Goal: Information Seeking & Learning: Learn about a topic

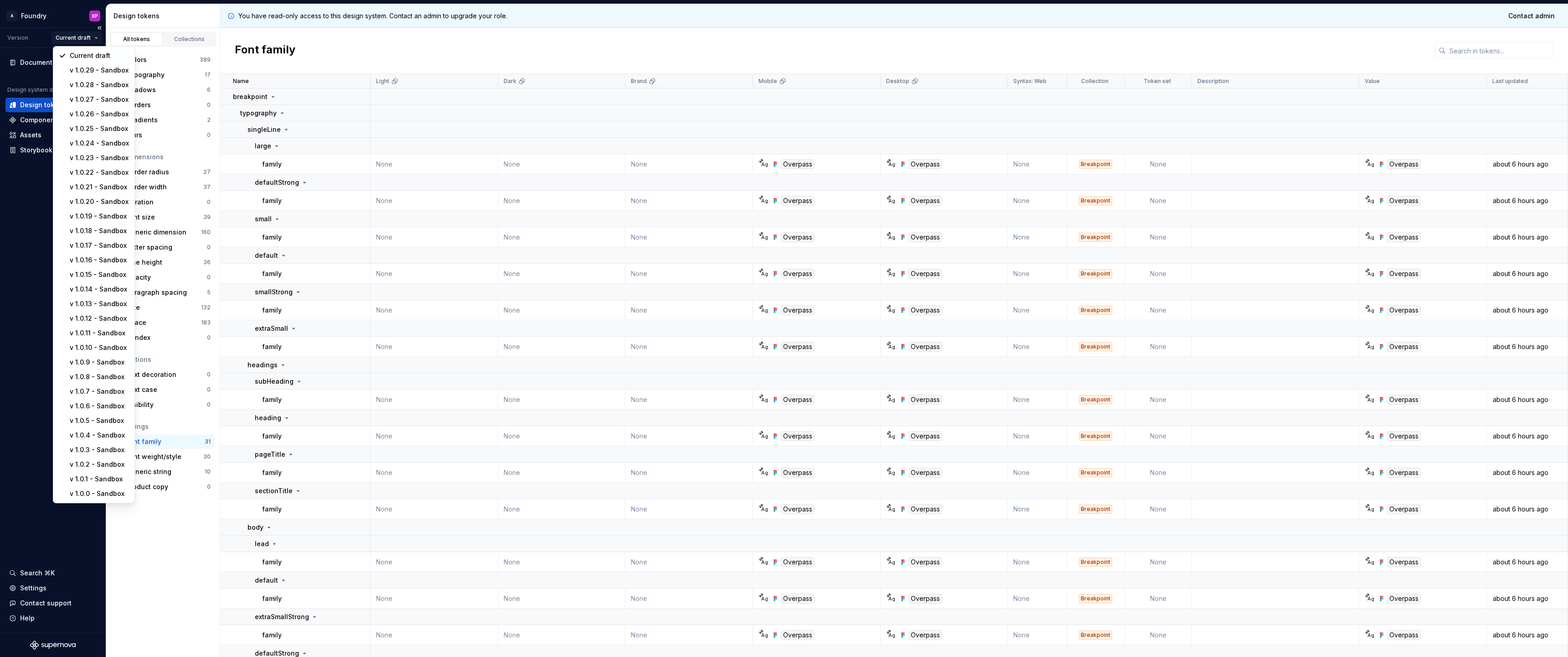
click at [92, 38] on html "A Foundry XP Version Current draft Documentation Design system data Design toke…" at bounding box center [784, 328] width 1568 height 657
click at [93, 71] on div "v 1.0.29 - Sandbox" at bounding box center [99, 70] width 60 height 9
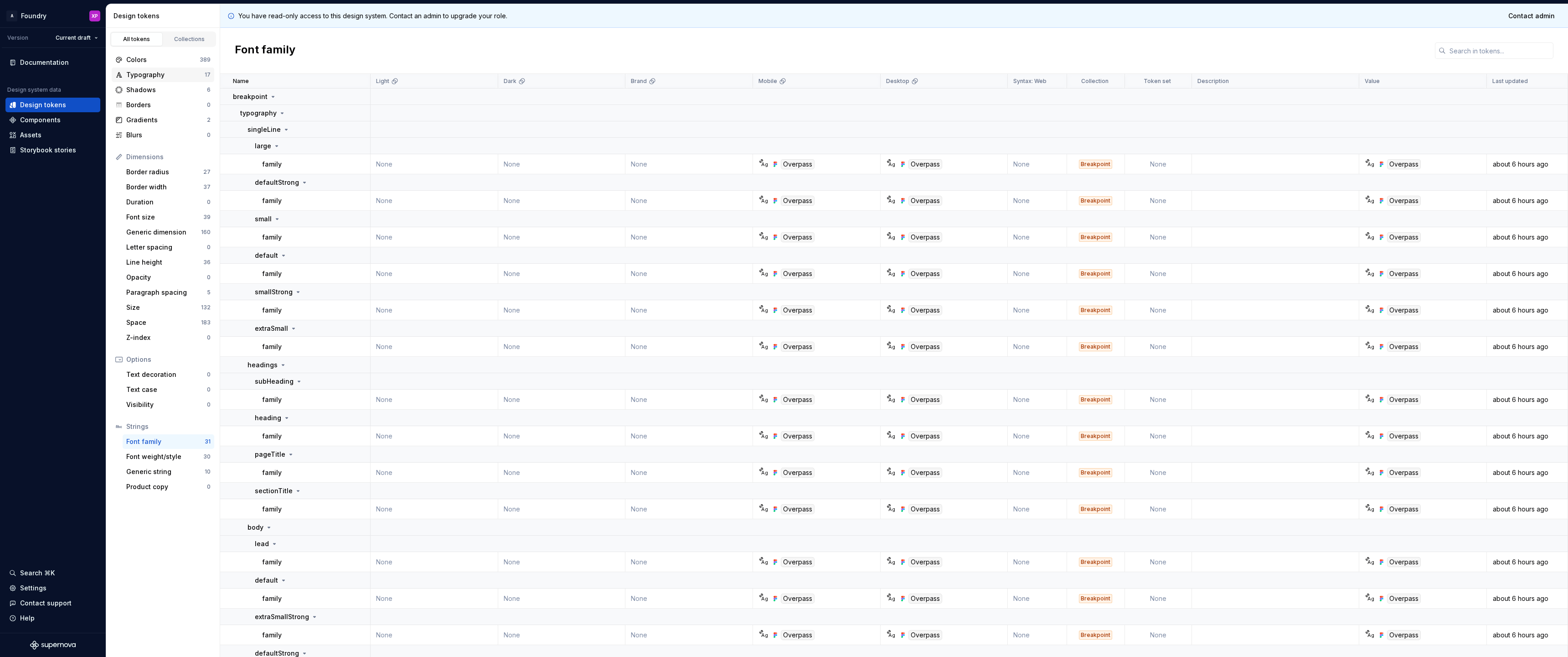
click at [170, 75] on div "Typography" at bounding box center [165, 75] width 78 height 9
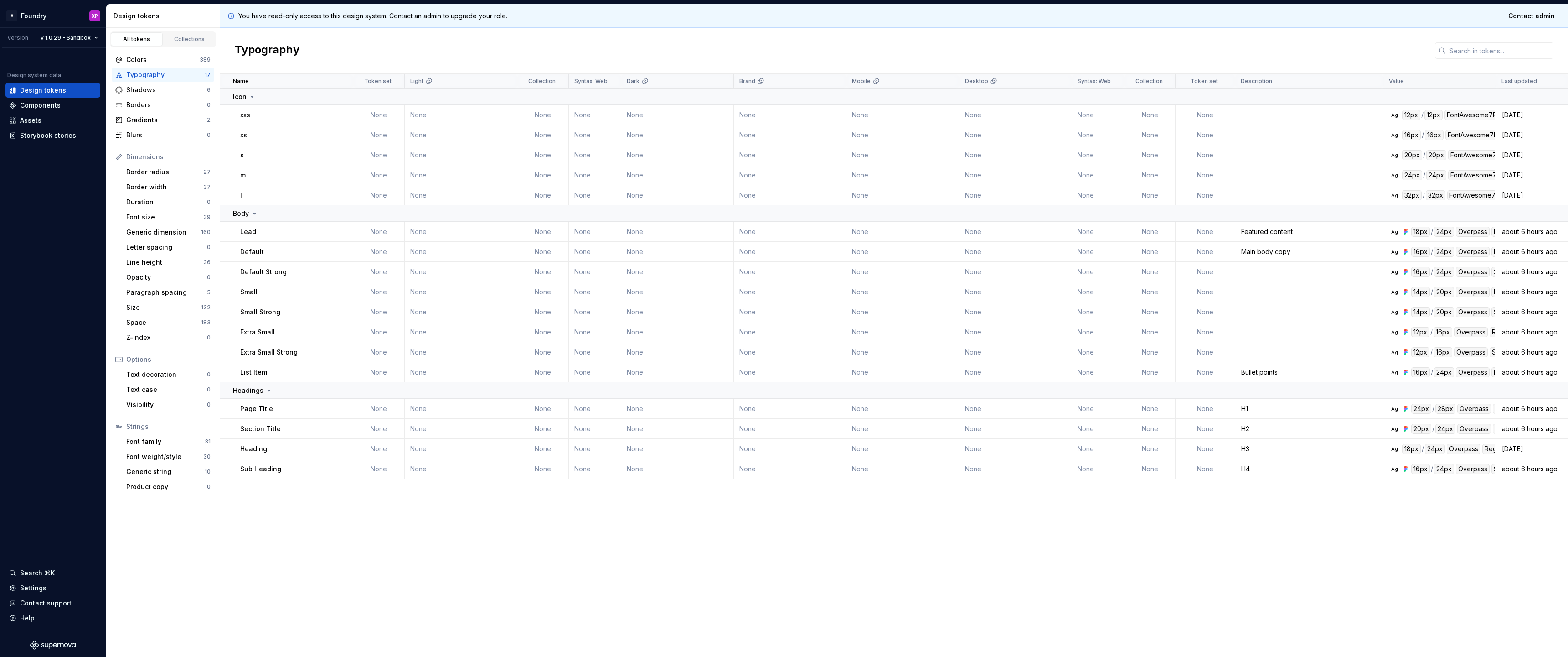
click at [1384, 78] on div "Value" at bounding box center [1439, 81] width 112 height 14
click at [1484, 429] on div "Overpass" at bounding box center [1474, 428] width 34 height 10
click at [1391, 83] on p "Value" at bounding box center [1396, 81] width 15 height 8
click at [1465, 253] on div "Overpass" at bounding box center [1472, 251] width 34 height 10
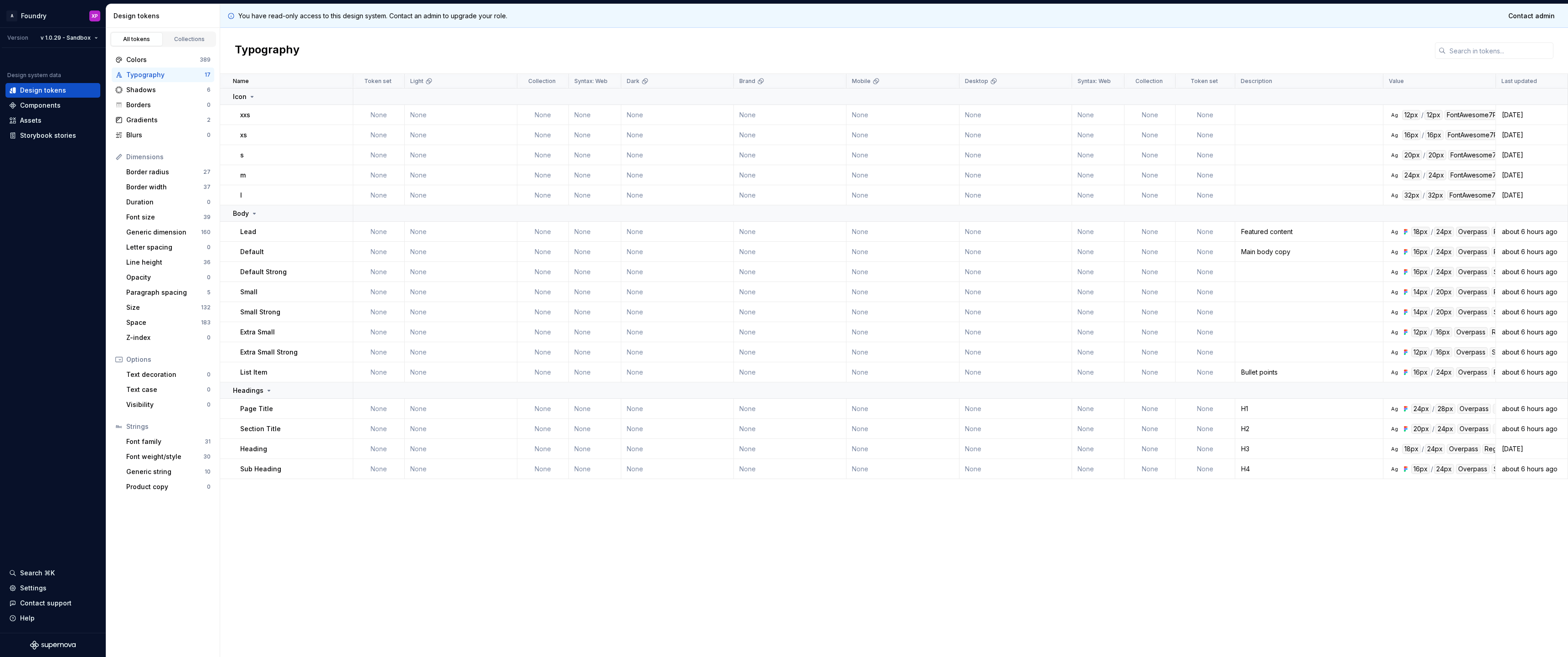
click at [242, 247] on td "Default" at bounding box center [287, 251] width 133 height 20
click at [243, 247] on p "Default" at bounding box center [252, 251] width 24 height 9
drag, startPoint x: 248, startPoint y: 251, endPoint x: 727, endPoint y: 227, distance: 479.6
click at [249, 251] on p "Default" at bounding box center [252, 251] width 24 height 9
drag, startPoint x: 1442, startPoint y: 251, endPoint x: 1528, endPoint y: 250, distance: 86.0
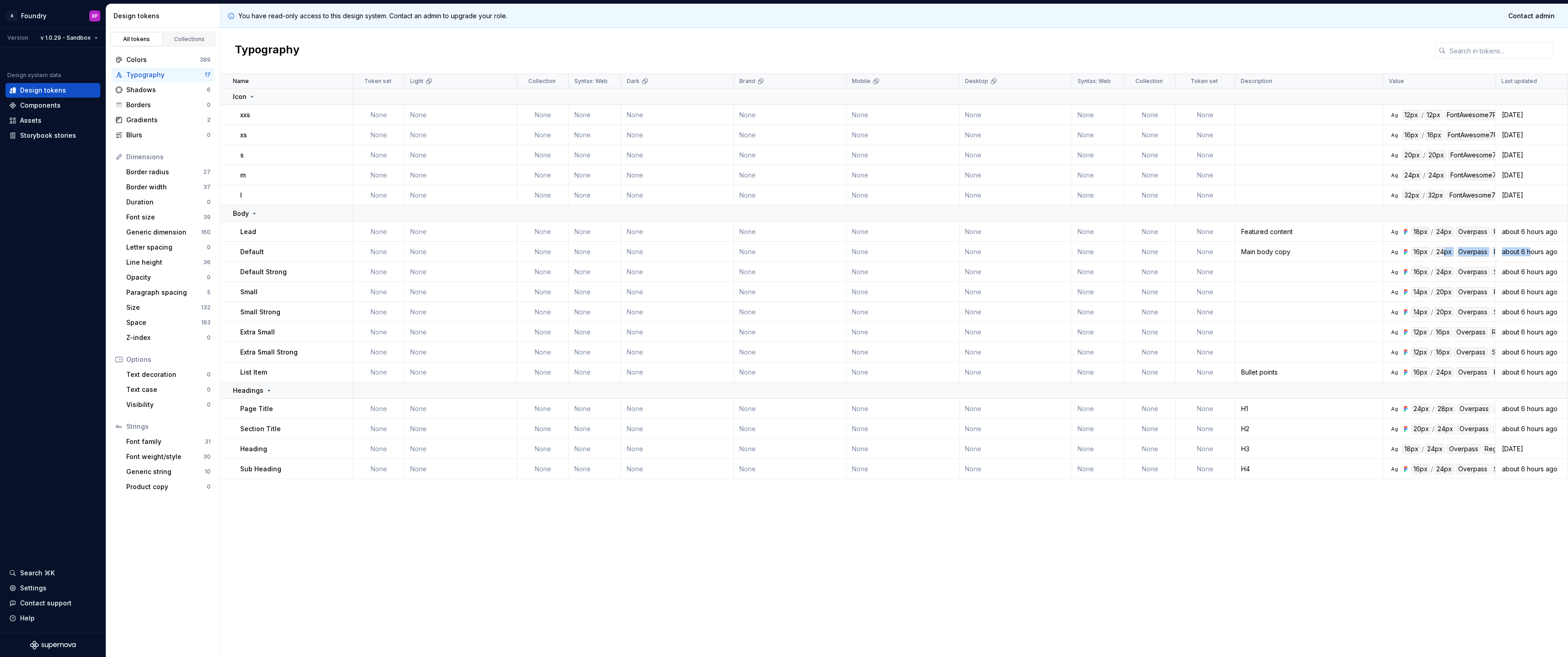
click at [1530, 250] on tr "Default None None None None None None None None None None None Main body copy A…" at bounding box center [894, 251] width 1348 height 20
click at [1475, 254] on div "Overpass" at bounding box center [1472, 251] width 34 height 10
click at [1439, 257] on td "Ag 16px / 24px Overpass Regular" at bounding box center [1439, 251] width 112 height 20
click at [1466, 272] on div "Overpass" at bounding box center [1472, 271] width 34 height 10
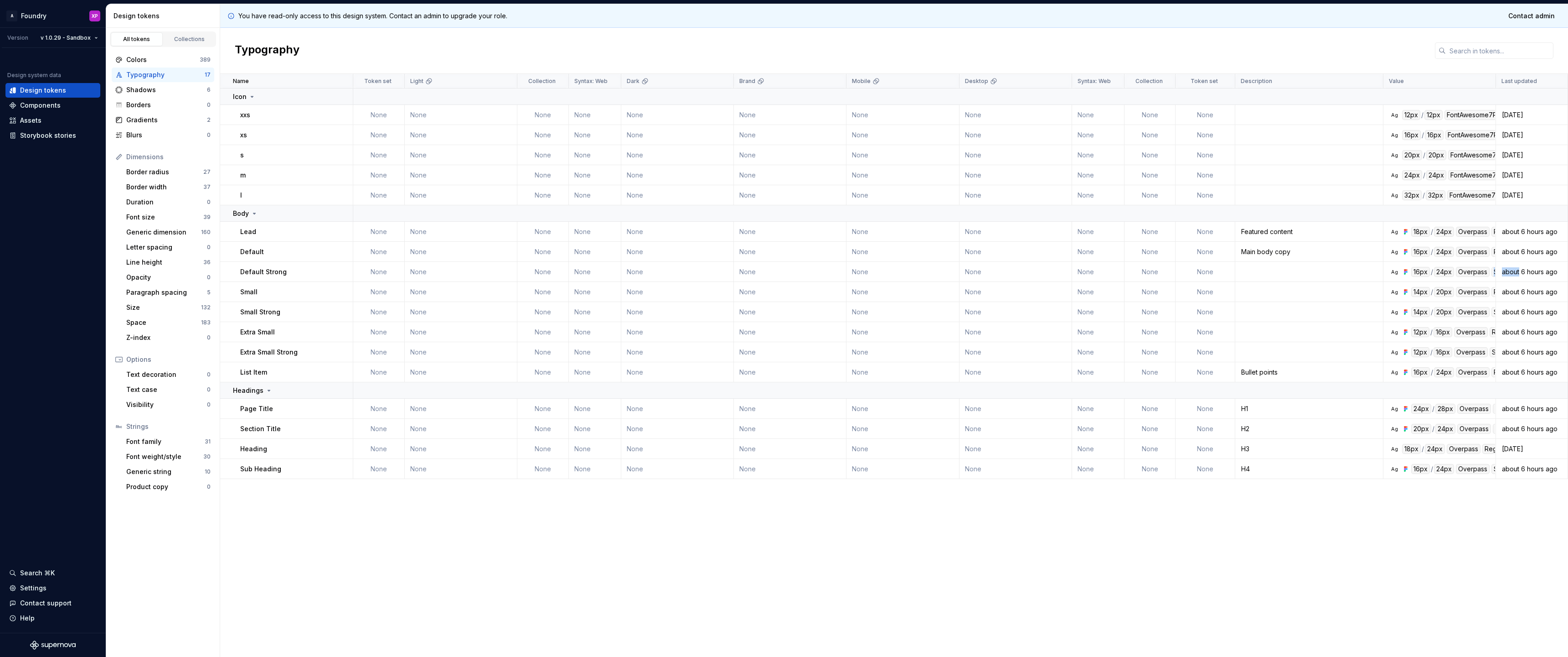
drag, startPoint x: 1487, startPoint y: 273, endPoint x: 1507, endPoint y: 271, distance: 20.1
click at [1507, 271] on tr "Default Strong None None None None None None None None None None None Ag 16px /…" at bounding box center [894, 271] width 1348 height 20
click at [1463, 273] on div "Overpass" at bounding box center [1472, 271] width 34 height 10
click at [152, 182] on div "Border width" at bounding box center [164, 186] width 77 height 9
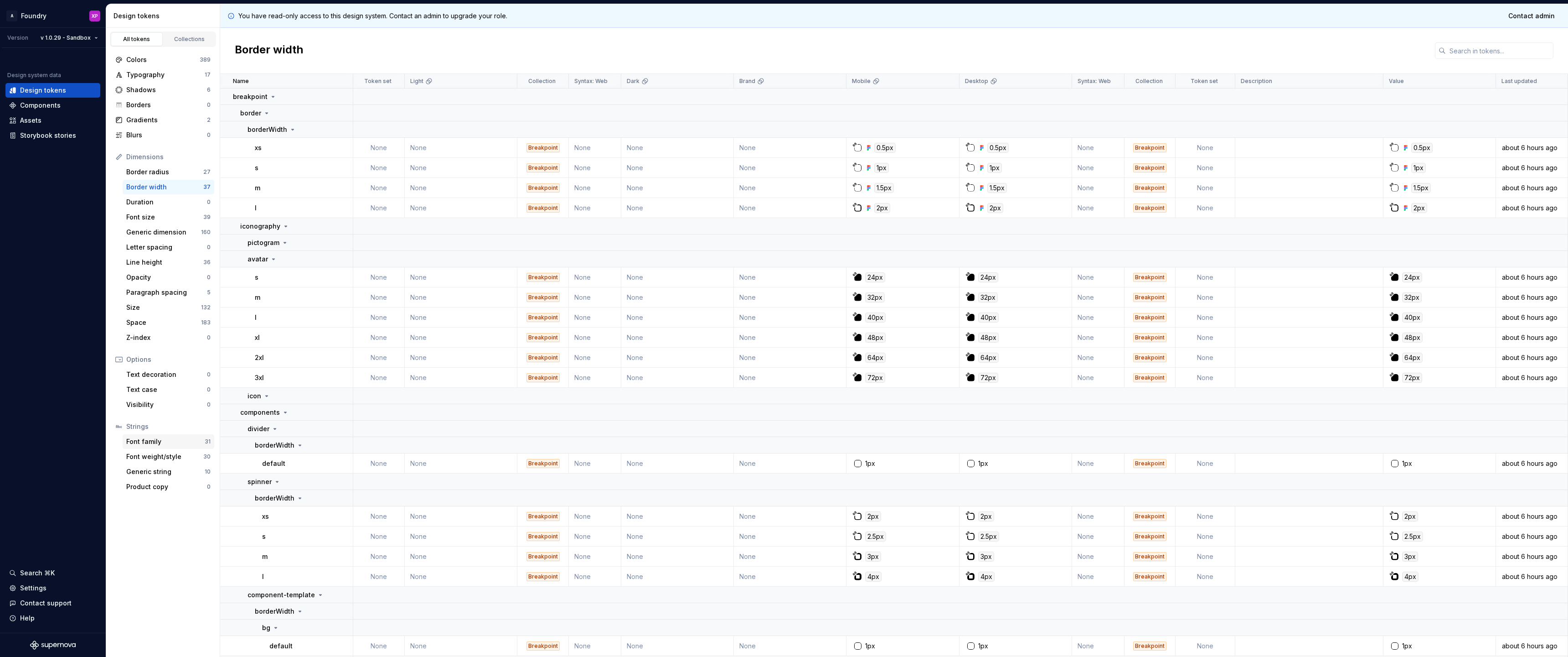
click at [160, 445] on div "Font family" at bounding box center [165, 441] width 78 height 9
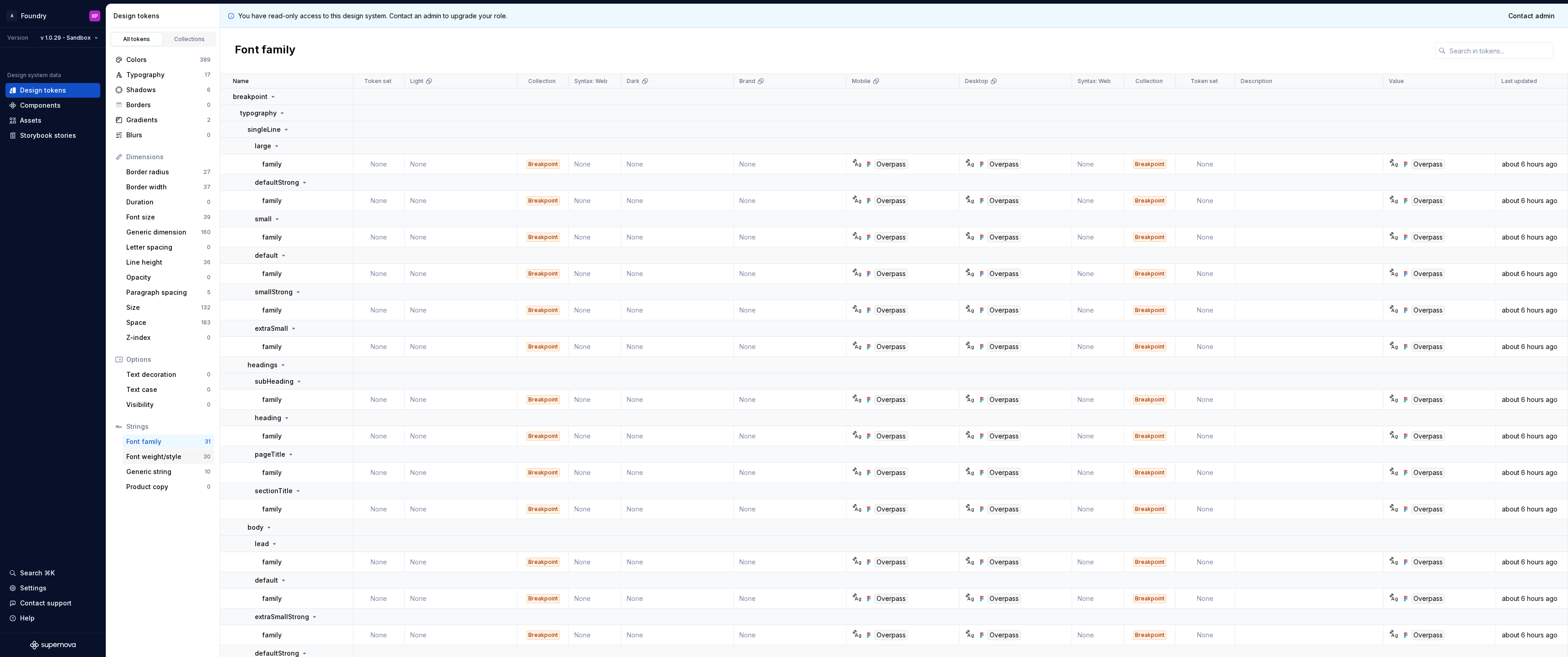
click at [166, 458] on div "Font weight/style" at bounding box center [164, 456] width 77 height 9
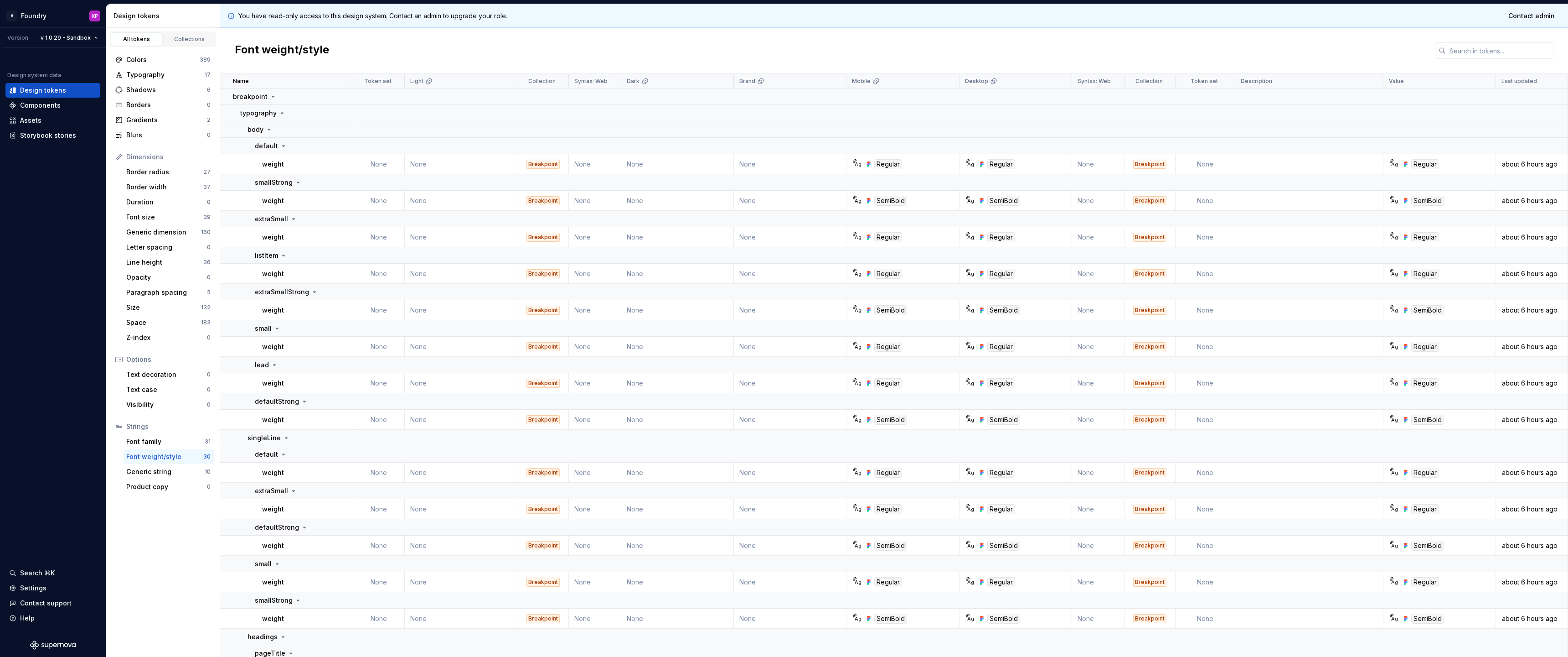
click at [173, 458] on div "Font weight/style" at bounding box center [164, 456] width 77 height 9
click at [153, 246] on div "Letter spacing" at bounding box center [166, 247] width 81 height 9
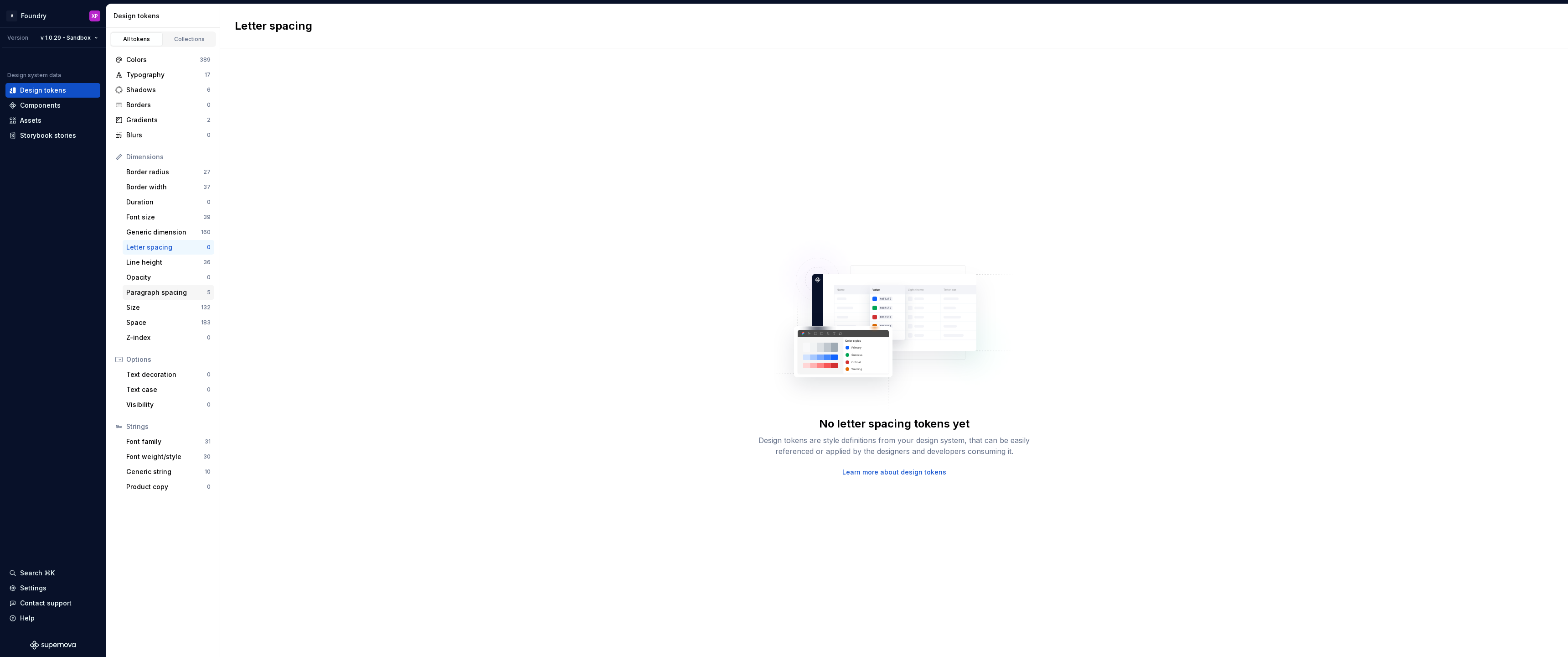
click at [148, 293] on div "Paragraph spacing" at bounding box center [166, 292] width 81 height 9
